Goal: Task Accomplishment & Management: Complete application form

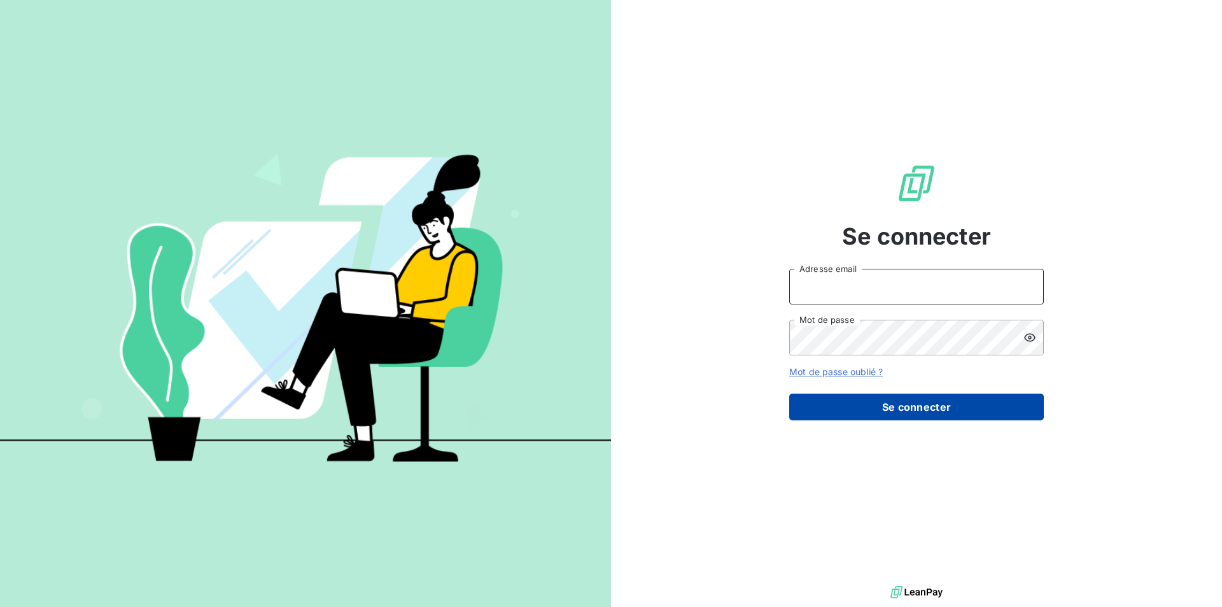
type input "[EMAIL_ADDRESS][DOMAIN_NAME]"
click at [912, 413] on button "Se connecter" at bounding box center [916, 406] width 255 height 27
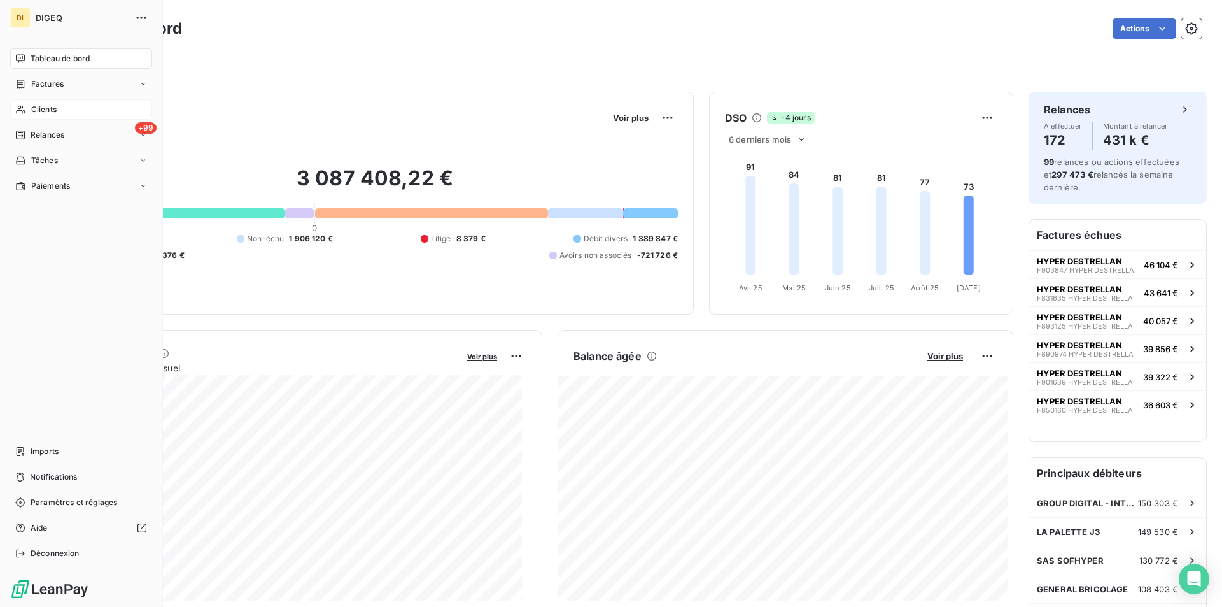
click at [50, 110] on span "Clients" at bounding box center [43, 109] width 25 height 11
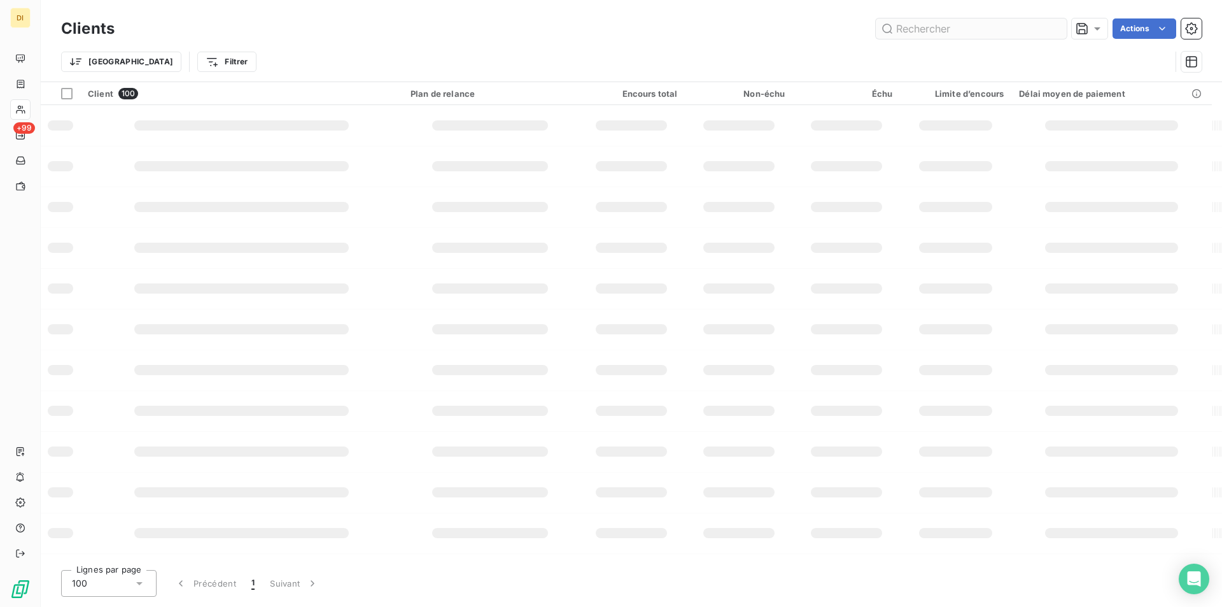
click at [1007, 36] on input "text" at bounding box center [971, 28] width 191 height 20
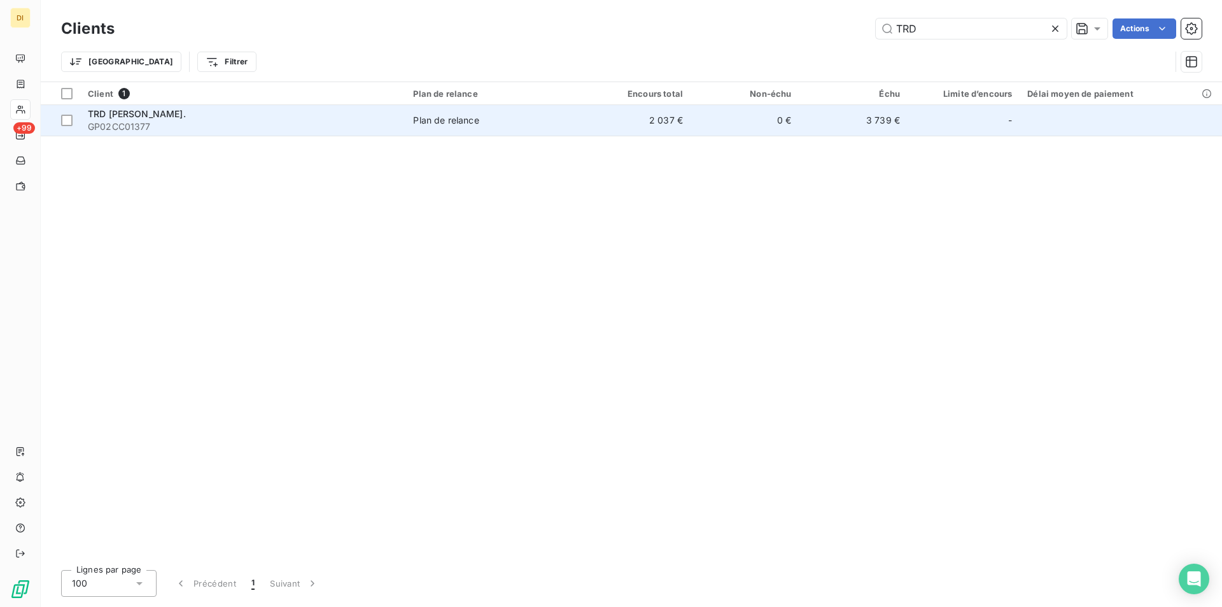
type input "TRD"
click at [640, 118] on td "2 037 €" at bounding box center [637, 120] width 108 height 31
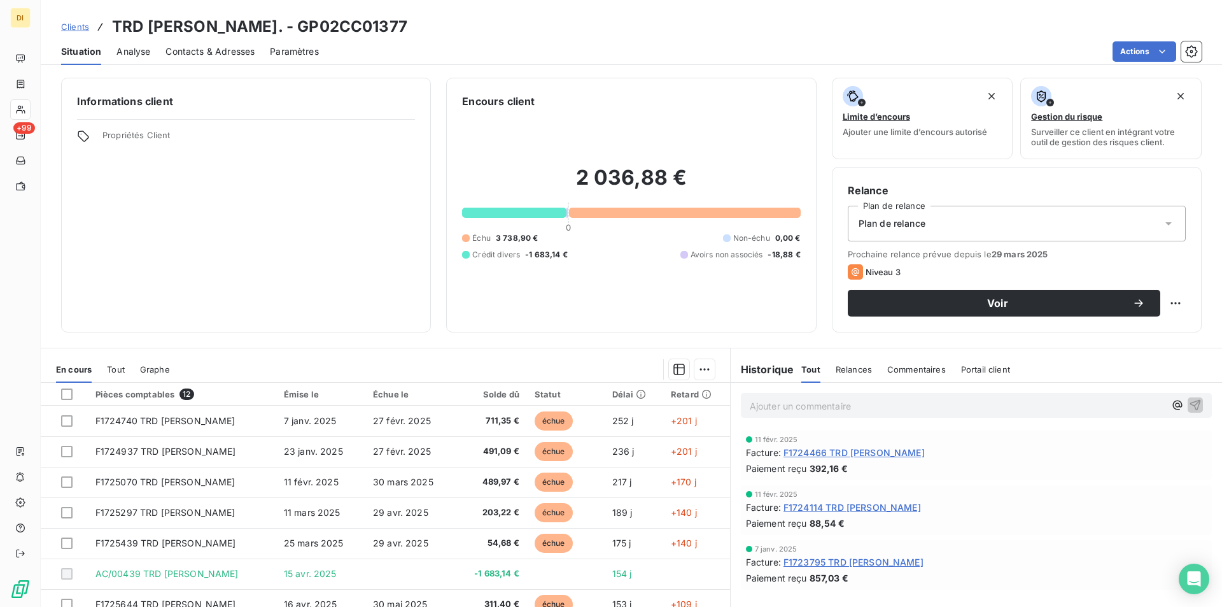
click at [202, 55] on span "Contacts & Adresses" at bounding box center [210, 51] width 89 height 13
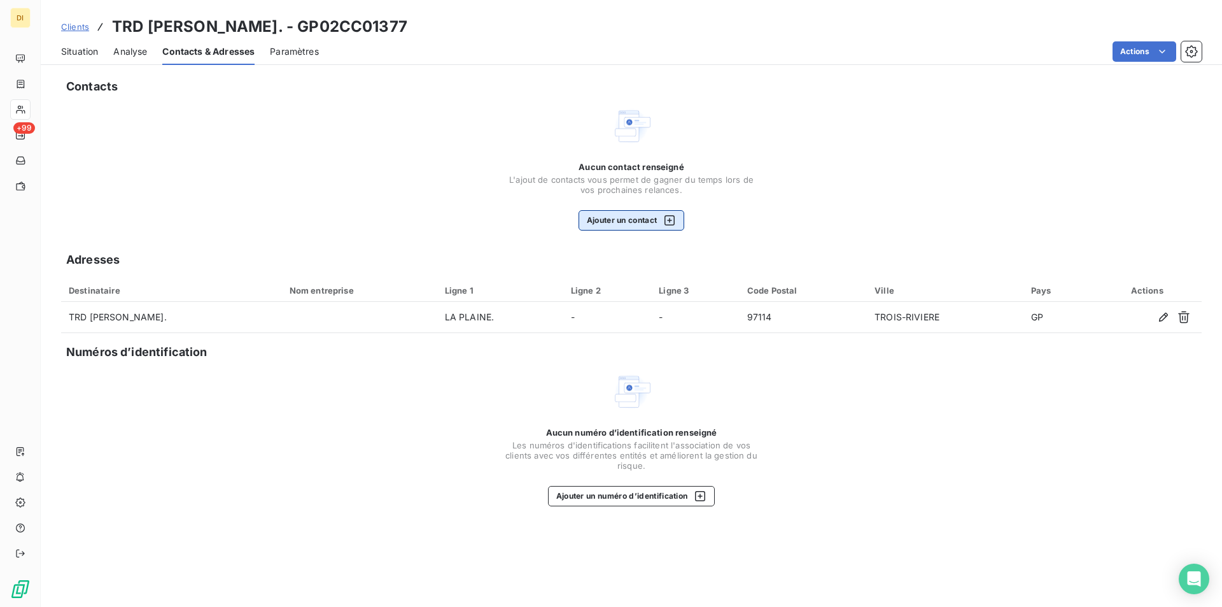
click at [632, 216] on button "Ajouter un contact" at bounding box center [632, 220] width 106 height 20
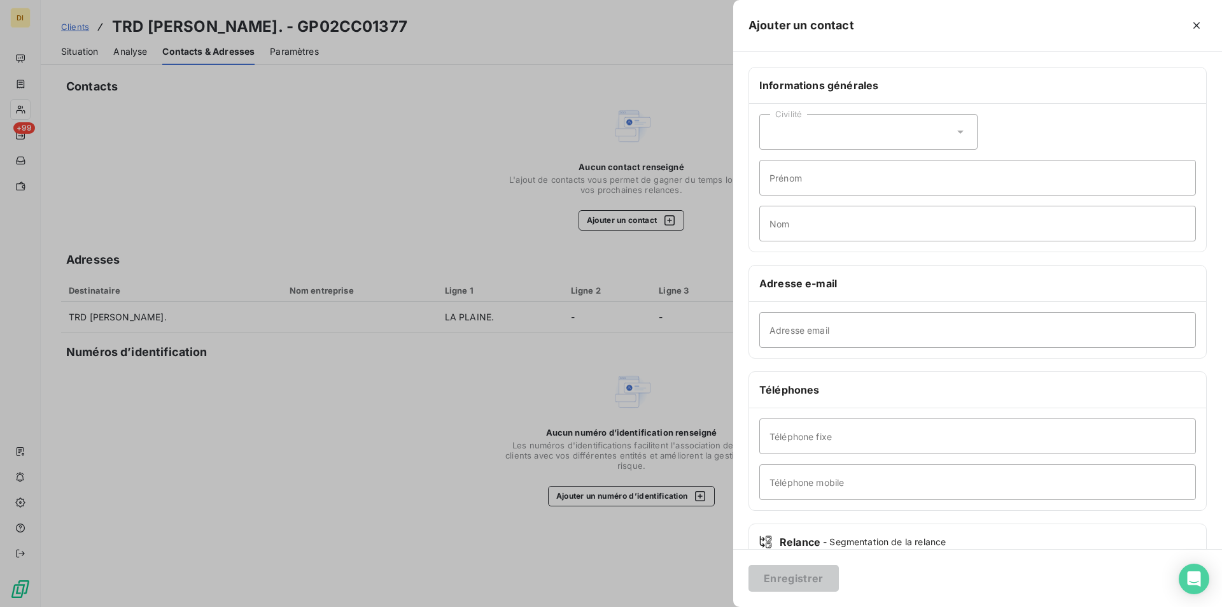
click at [954, 132] on icon at bounding box center [960, 131] width 13 height 13
click at [834, 187] on li "Monsieur" at bounding box center [869, 186] width 218 height 23
click at [834, 180] on input "Prénom" at bounding box center [978, 178] width 437 height 36
type input "m"
type input "[PERSON_NAME]"
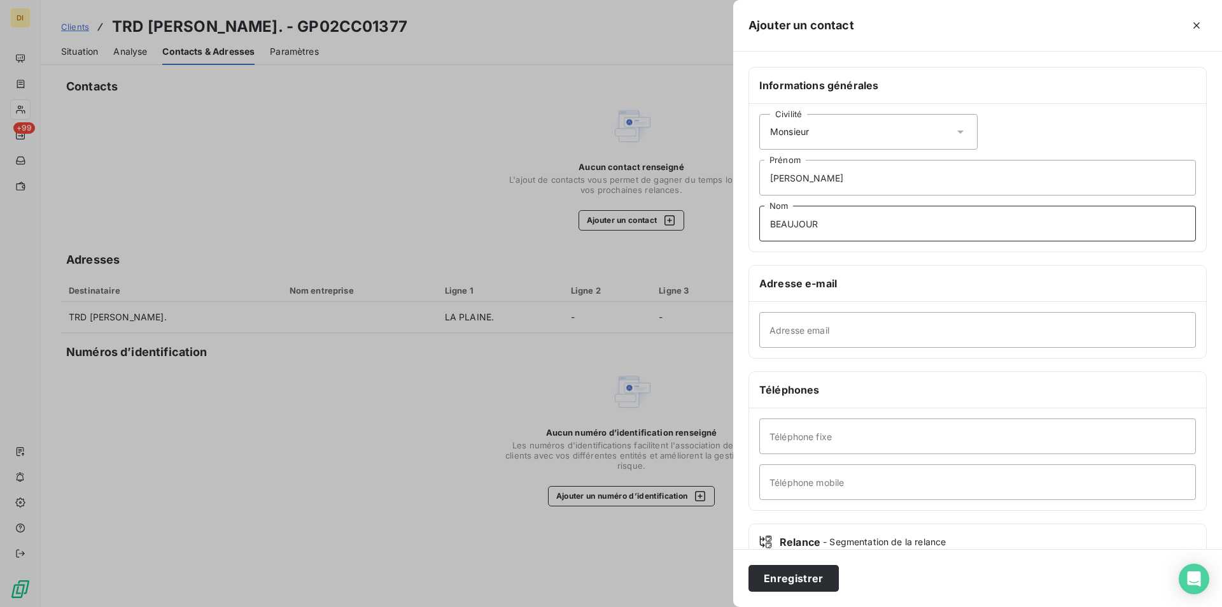
type input "BEAUJOUR"
click at [830, 331] on input "Adresse email" at bounding box center [978, 330] width 437 height 36
type input "[EMAIL_ADDRESS][DOMAIN_NAME]"
click at [880, 483] on input "Téléphone mobile" at bounding box center [978, 482] width 437 height 36
click at [780, 482] on input "0690541260" at bounding box center [978, 482] width 437 height 36
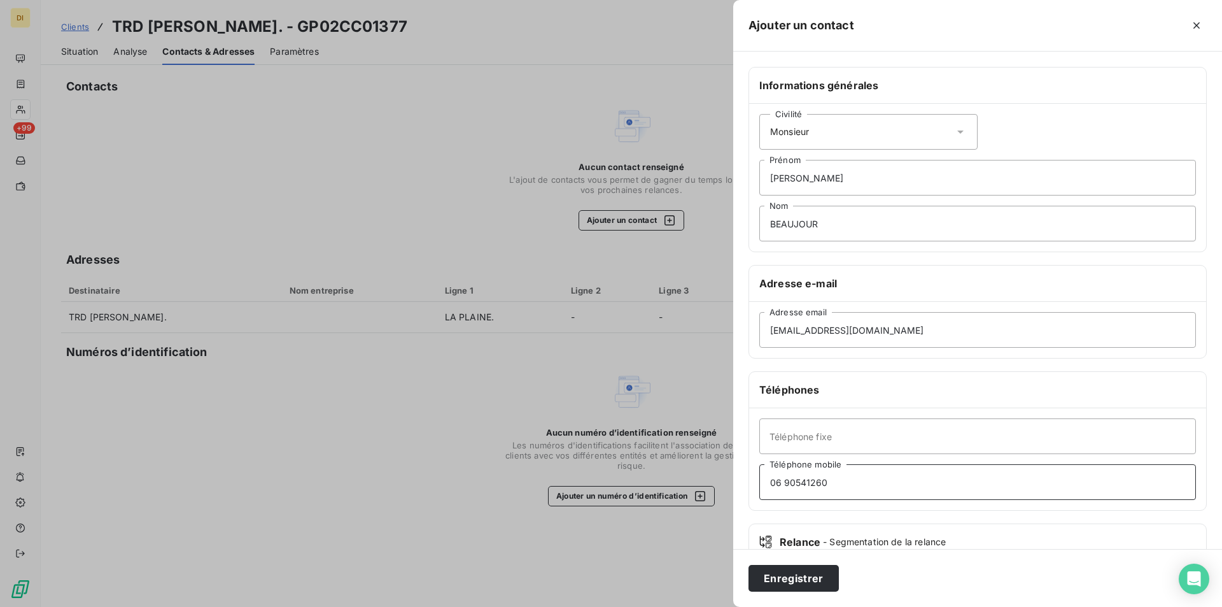
click at [796, 483] on input "06 90541260" at bounding box center [978, 482] width 437 height 36
click at [809, 481] on input "06 90 541260" at bounding box center [978, 482] width 437 height 36
drag, startPoint x: 820, startPoint y: 481, endPoint x: 835, endPoint y: 486, distance: 15.5
click at [822, 481] on input "06 90 54 1260" at bounding box center [978, 482] width 437 height 36
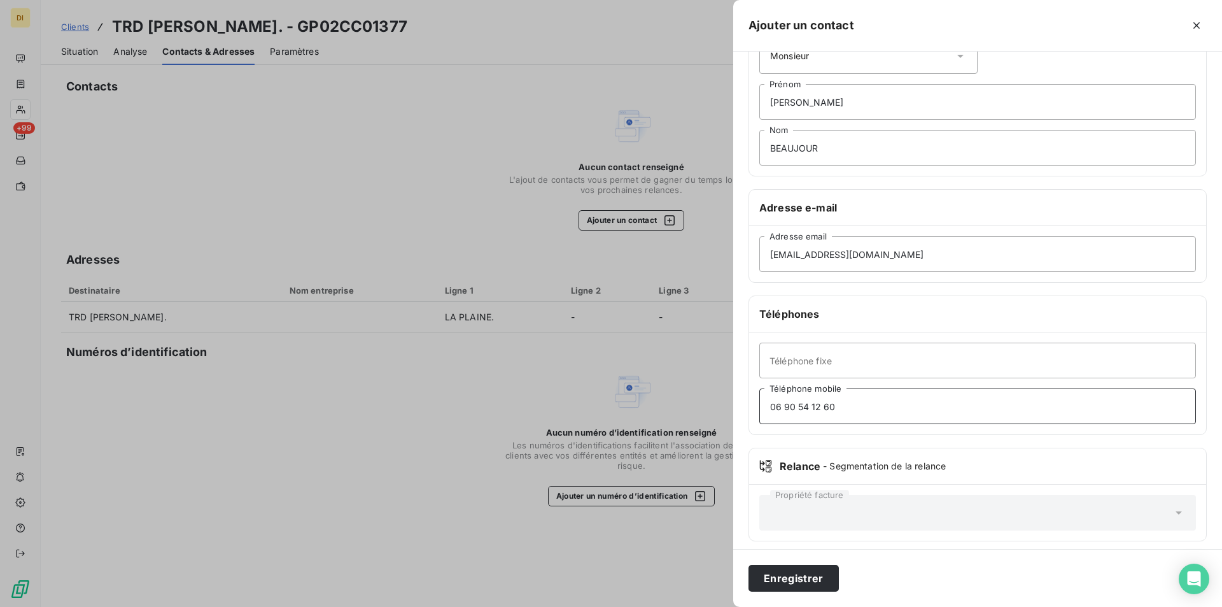
scroll to position [83, 0]
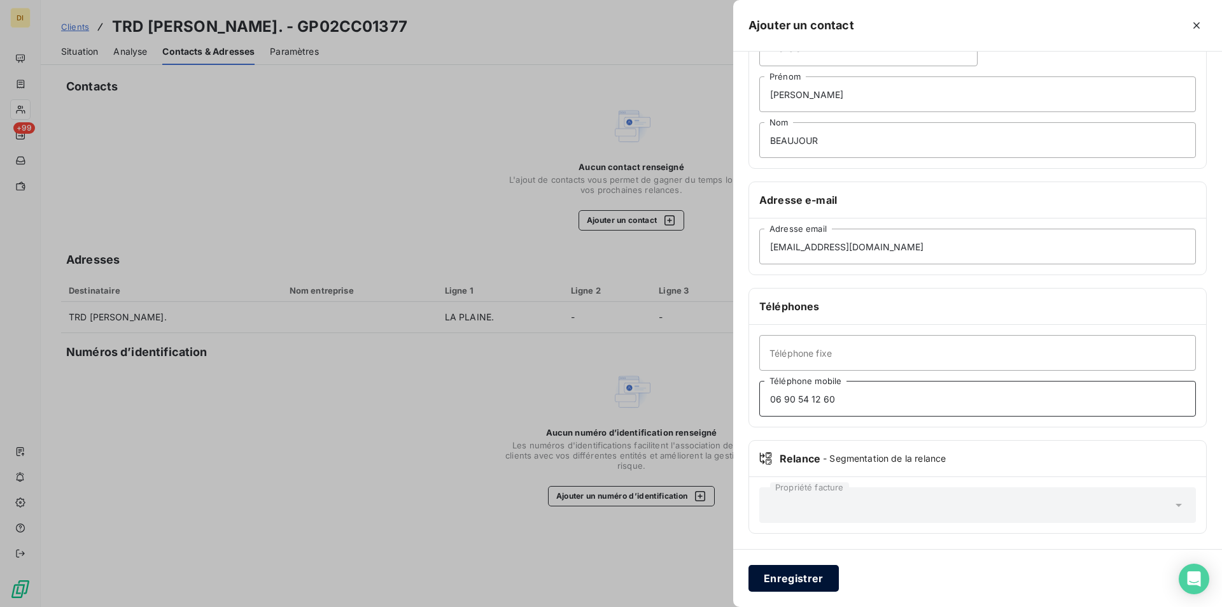
type input "06 90 54 12 60"
click at [789, 580] on button "Enregistrer" at bounding box center [794, 578] width 90 height 27
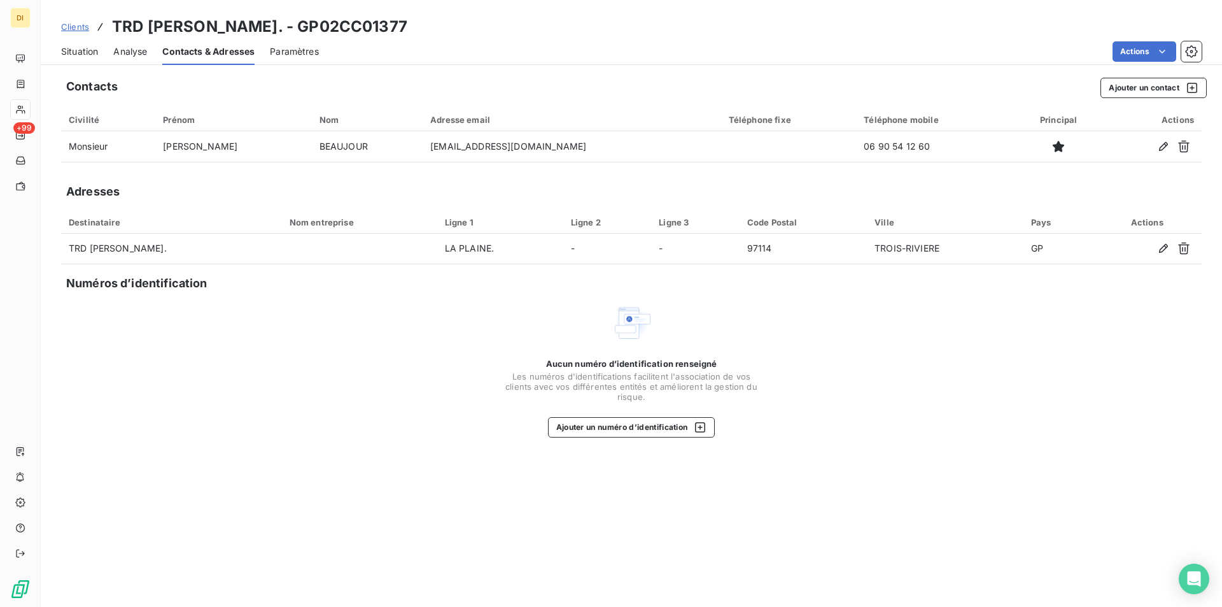
click at [73, 50] on span "Situation" at bounding box center [79, 51] width 37 height 13
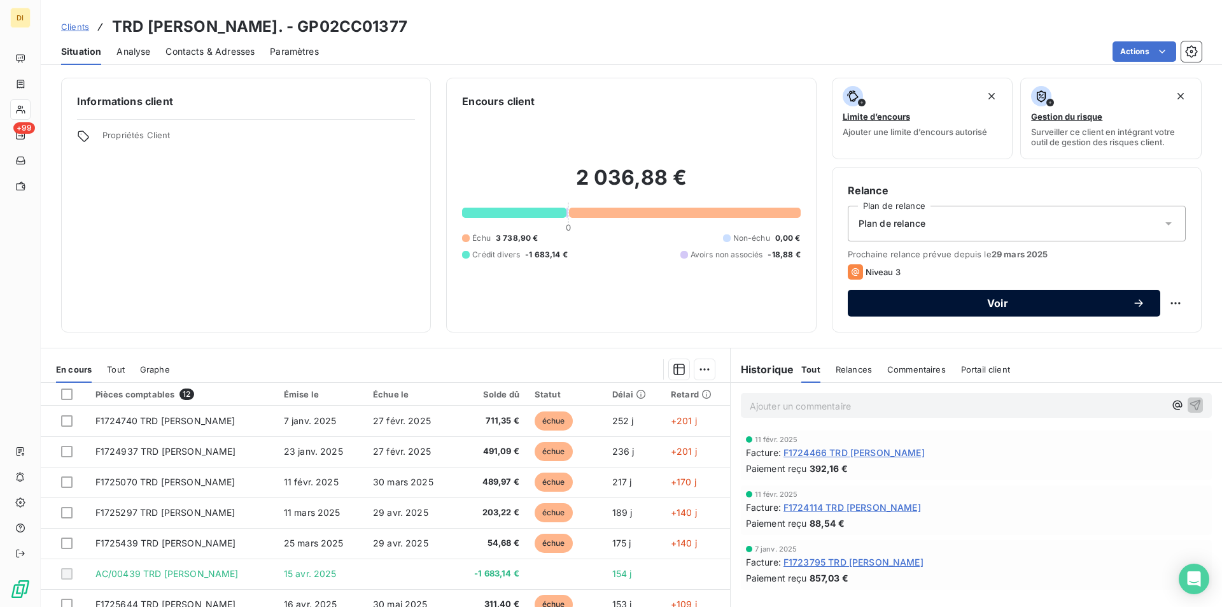
click at [1012, 304] on span "Voir" at bounding box center [997, 303] width 269 height 10
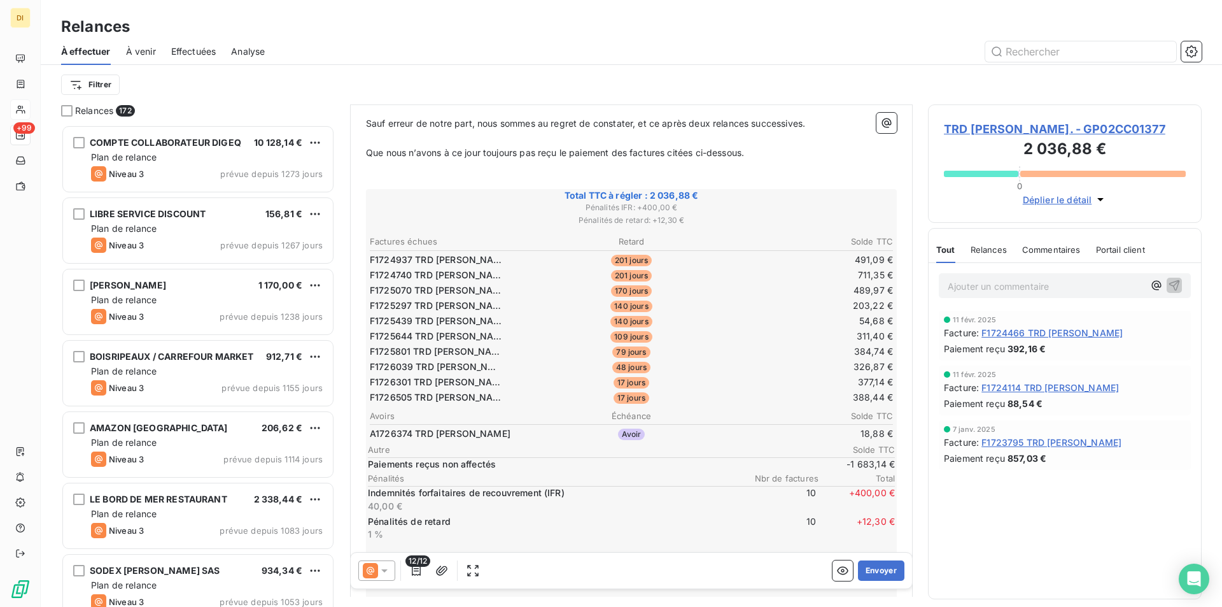
scroll to position [192, 0]
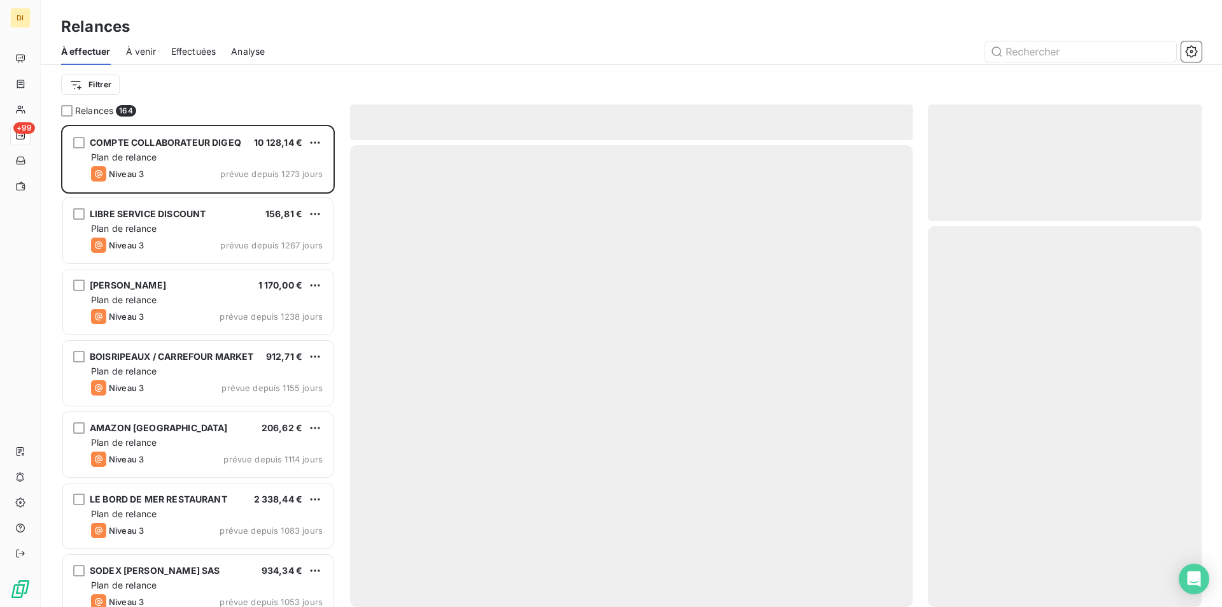
scroll to position [472, 264]
